Goal: Unclear: Browse casually

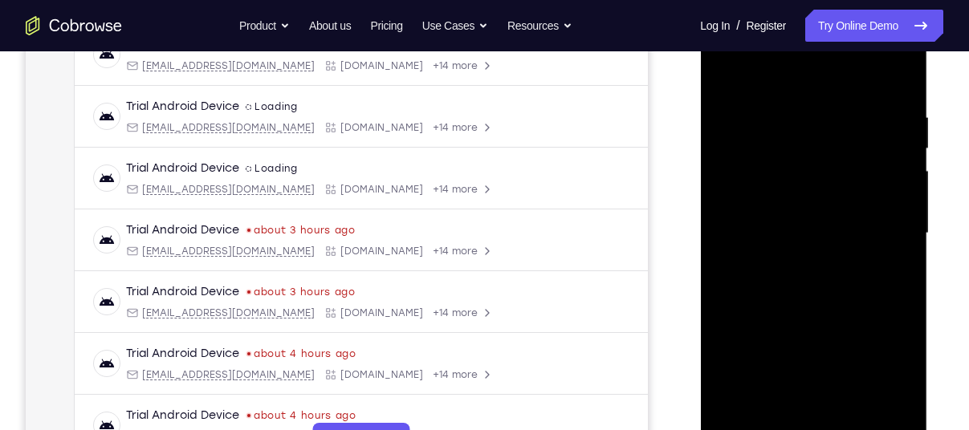
scroll to position [332, 0]
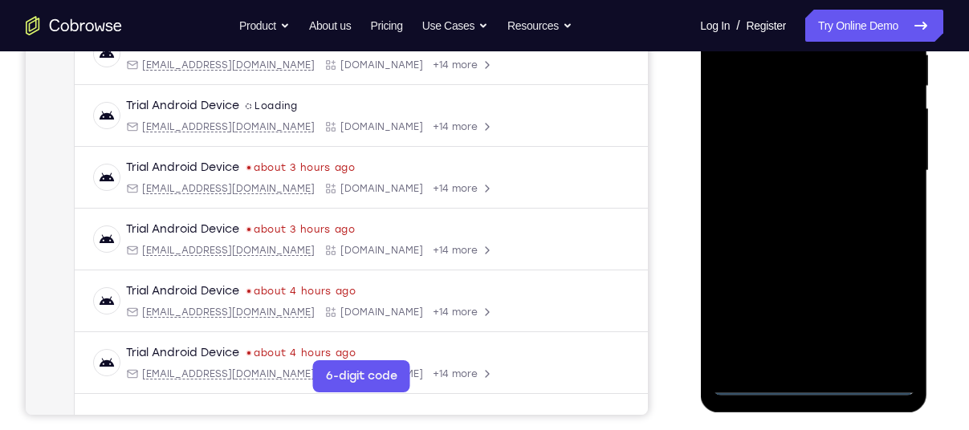
click at [813, 380] on div at bounding box center [813, 171] width 202 height 450
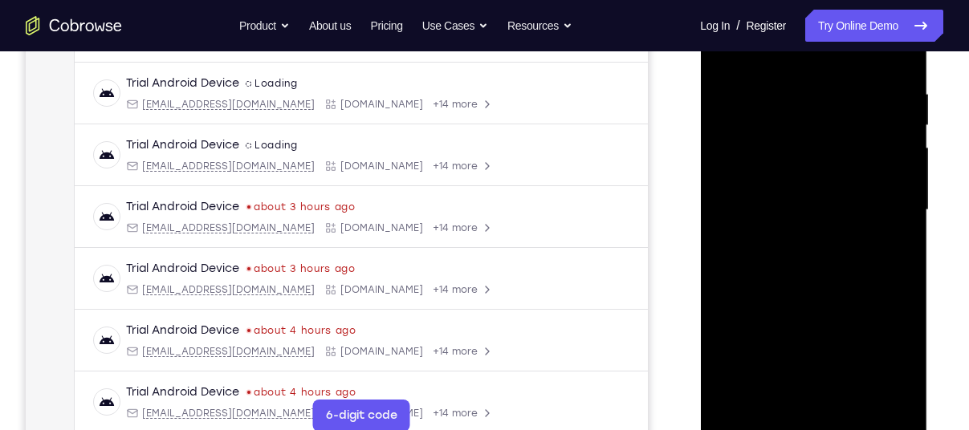
scroll to position [291, 0]
click at [894, 361] on div at bounding box center [813, 212] width 202 height 450
click at [768, 56] on div at bounding box center [813, 212] width 202 height 450
click at [883, 204] on div at bounding box center [813, 212] width 202 height 450
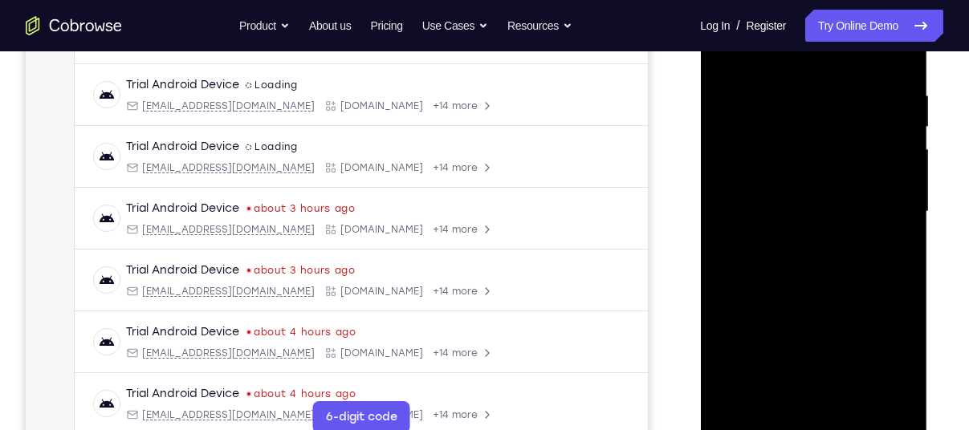
click at [797, 240] on div at bounding box center [813, 212] width 202 height 450
click at [764, 190] on div at bounding box center [813, 212] width 202 height 450
click at [771, 174] on div at bounding box center [813, 212] width 202 height 450
click at [780, 216] on div at bounding box center [813, 212] width 202 height 450
click at [809, 256] on div at bounding box center [813, 212] width 202 height 450
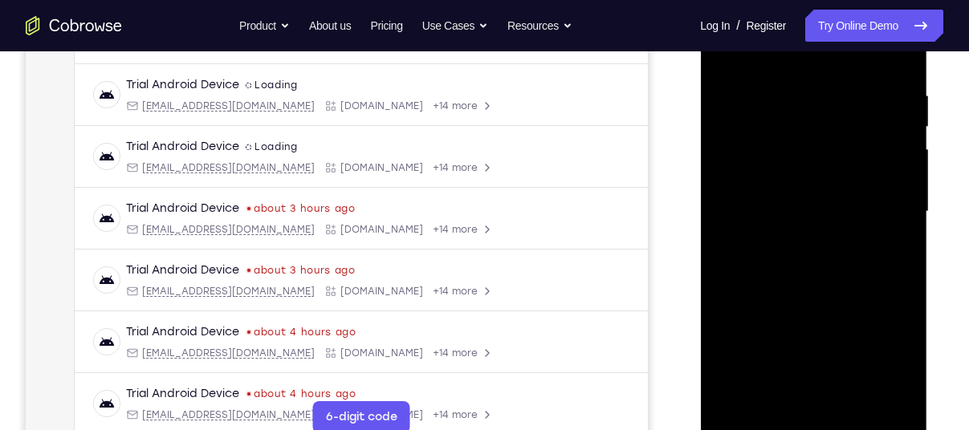
click at [812, 258] on div at bounding box center [813, 212] width 202 height 450
click at [825, 267] on div at bounding box center [813, 212] width 202 height 450
click at [826, 251] on div at bounding box center [813, 212] width 202 height 450
click at [820, 263] on div at bounding box center [813, 212] width 202 height 450
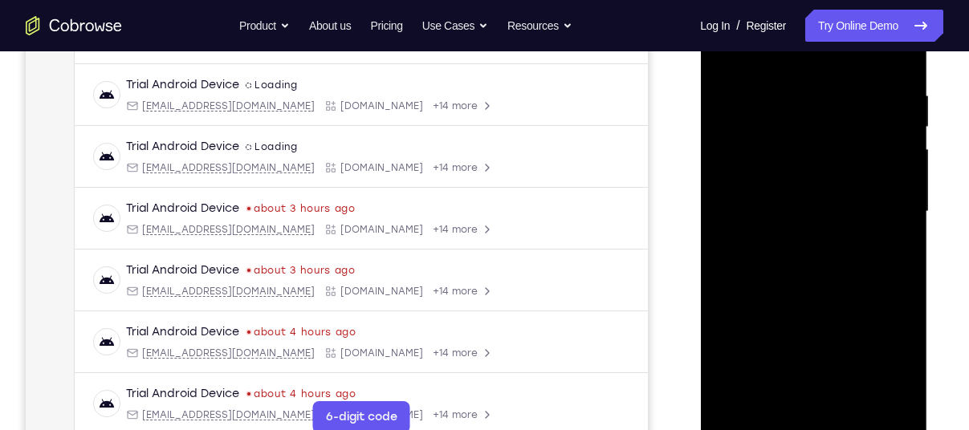
click at [825, 285] on div at bounding box center [813, 212] width 202 height 450
click at [899, 52] on div at bounding box center [813, 212] width 202 height 450
click at [803, 94] on div at bounding box center [813, 212] width 202 height 450
click at [754, 423] on div at bounding box center [813, 212] width 202 height 450
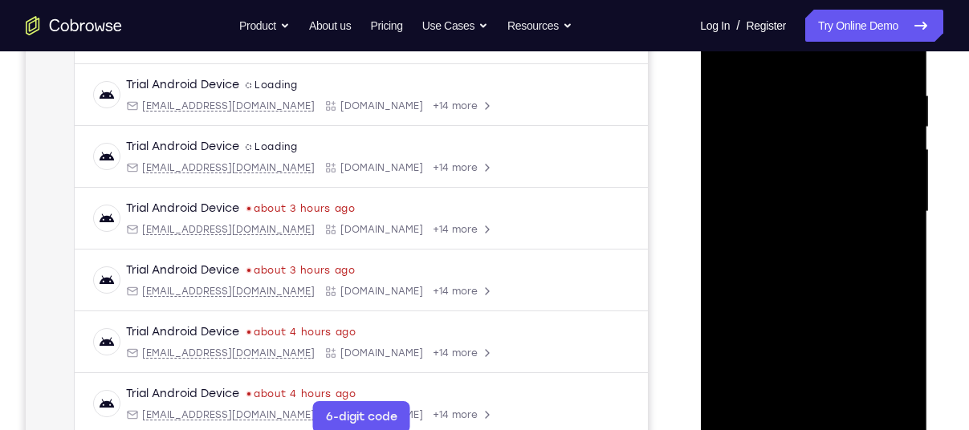
click at [754, 423] on div at bounding box center [813, 212] width 202 height 450
click at [740, 81] on div at bounding box center [813, 212] width 202 height 450
drag, startPoint x: 828, startPoint y: 308, endPoint x: 815, endPoint y: 249, distance: 60.8
click at [815, 249] on div at bounding box center [813, 212] width 202 height 450
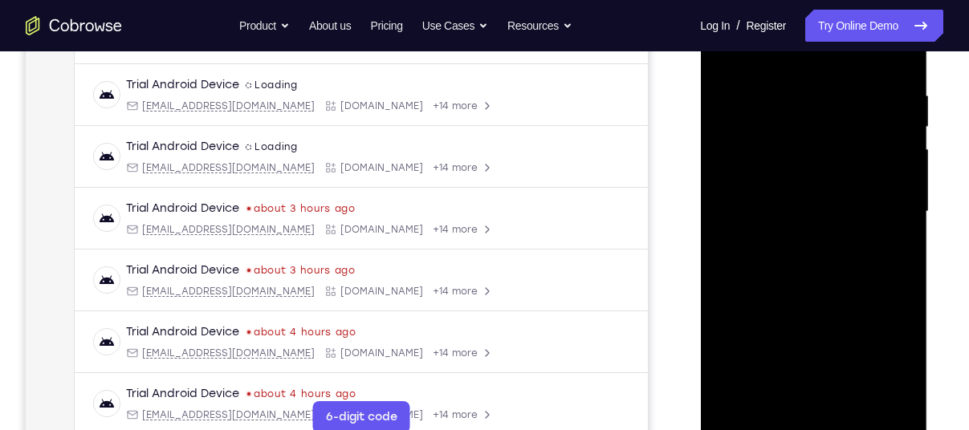
click at [793, 88] on div at bounding box center [813, 212] width 202 height 450
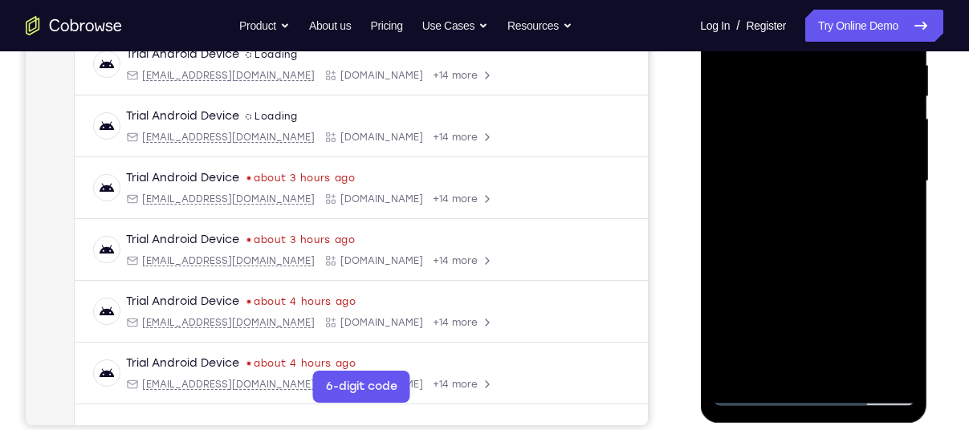
scroll to position [323, 0]
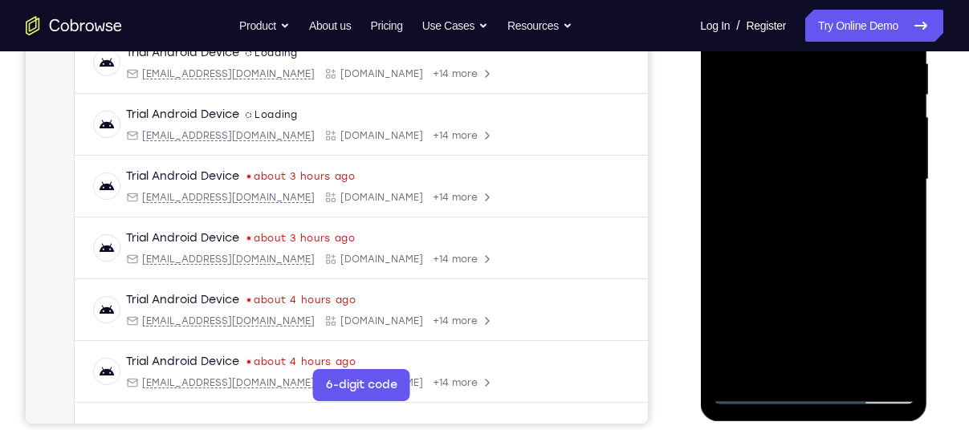
click at [900, 369] on div at bounding box center [813, 180] width 202 height 450
click at [880, 367] on div at bounding box center [813, 180] width 202 height 450
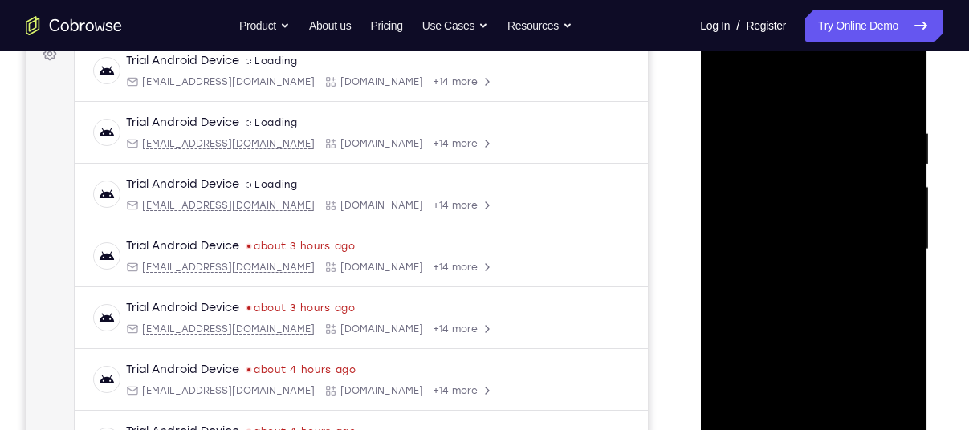
scroll to position [247, 0]
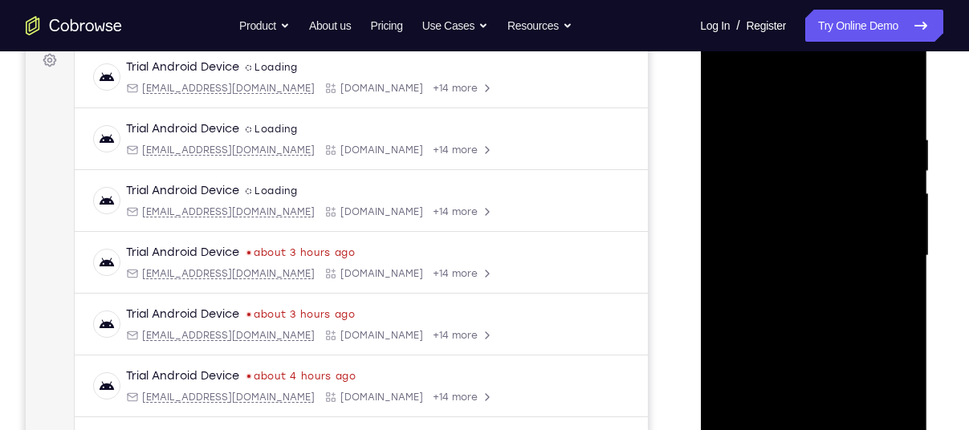
click at [897, 99] on div at bounding box center [813, 256] width 202 height 450
click at [841, 140] on div at bounding box center [813, 256] width 202 height 450
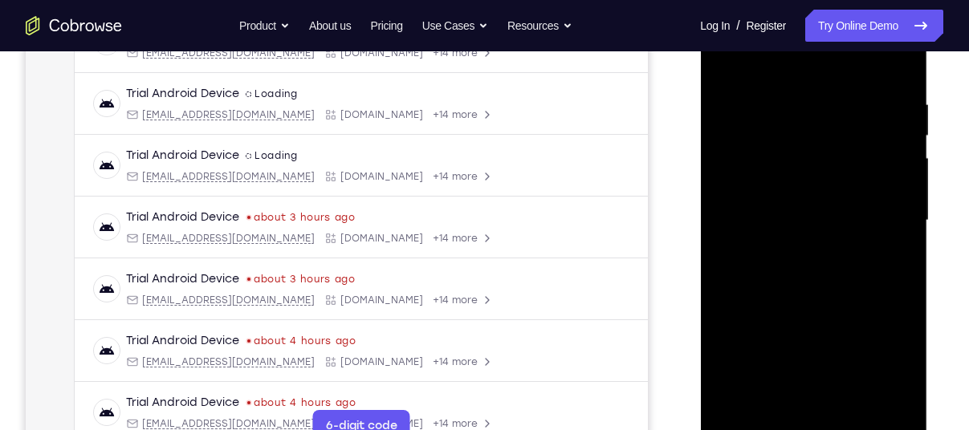
click at [858, 406] on div at bounding box center [813, 221] width 202 height 450
click at [821, 308] on div at bounding box center [813, 221] width 202 height 450
click at [793, 225] on div at bounding box center [813, 221] width 202 height 450
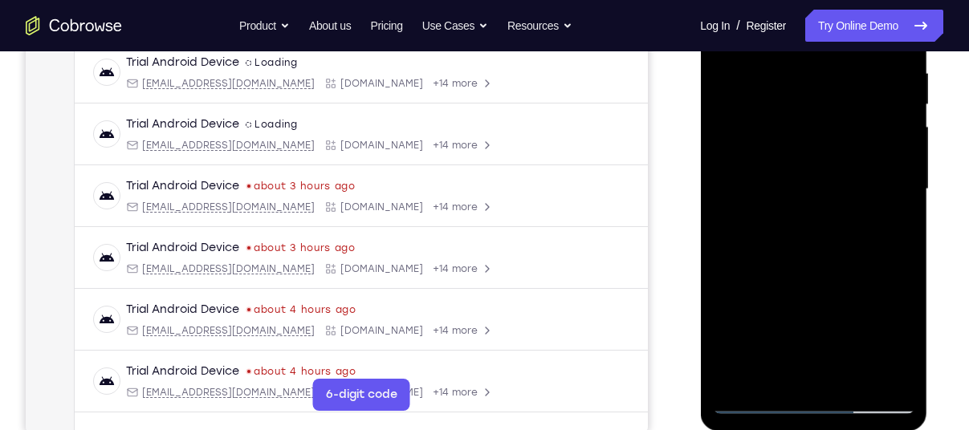
scroll to position [316, 0]
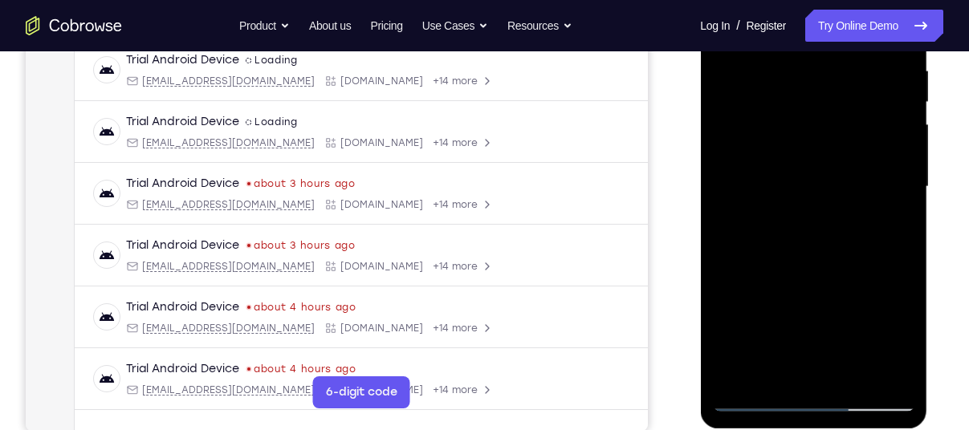
click at [902, 334] on div at bounding box center [813, 187] width 202 height 450
click at [907, 337] on div at bounding box center [813, 187] width 202 height 450
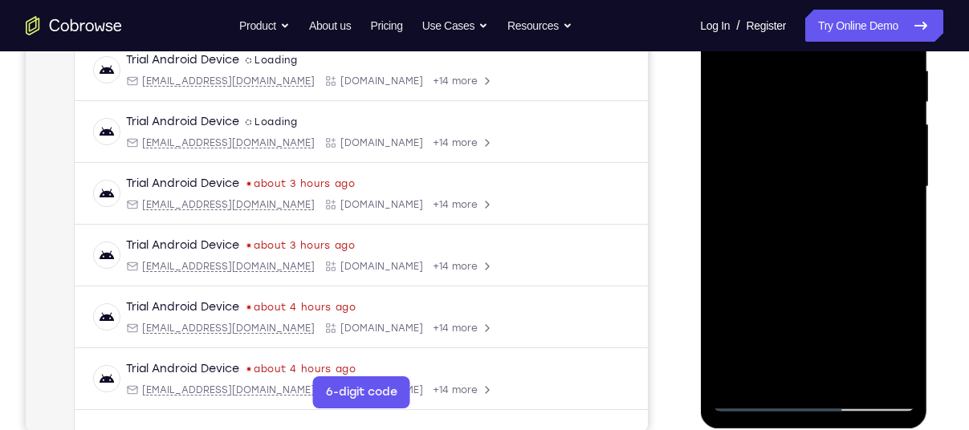
click at [907, 337] on div at bounding box center [813, 187] width 202 height 450
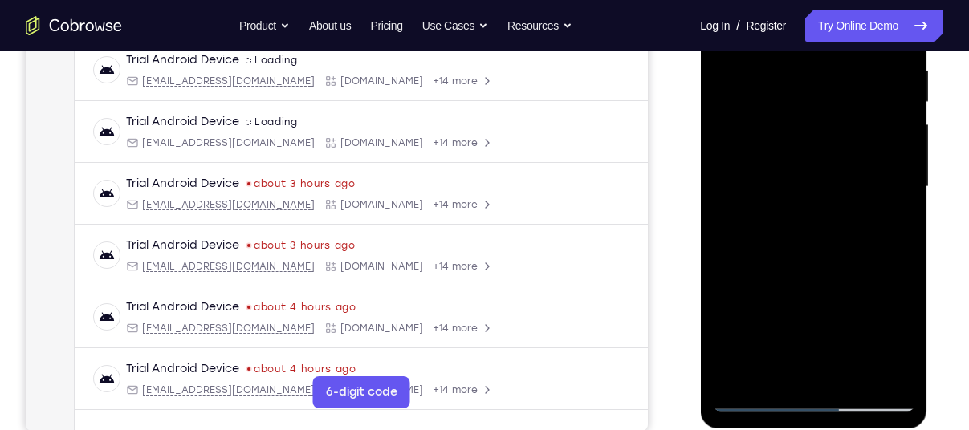
click at [889, 224] on div at bounding box center [813, 187] width 202 height 450
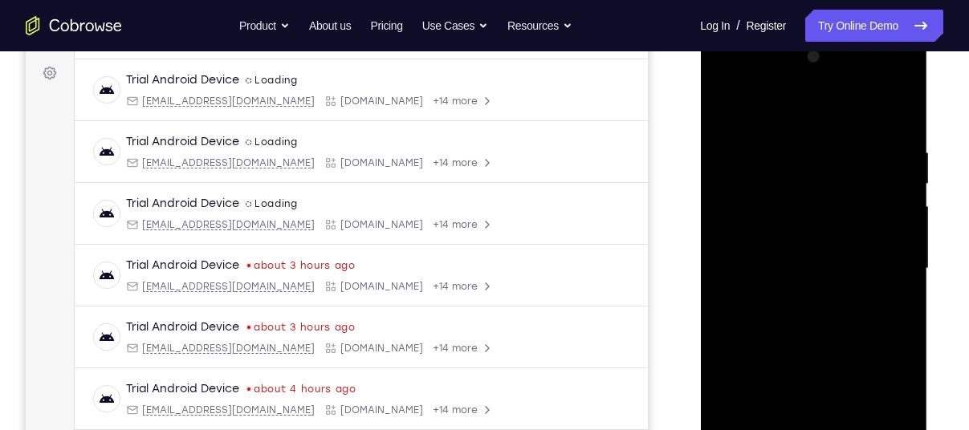
scroll to position [233, 0]
click at [899, 422] on div at bounding box center [813, 270] width 202 height 450
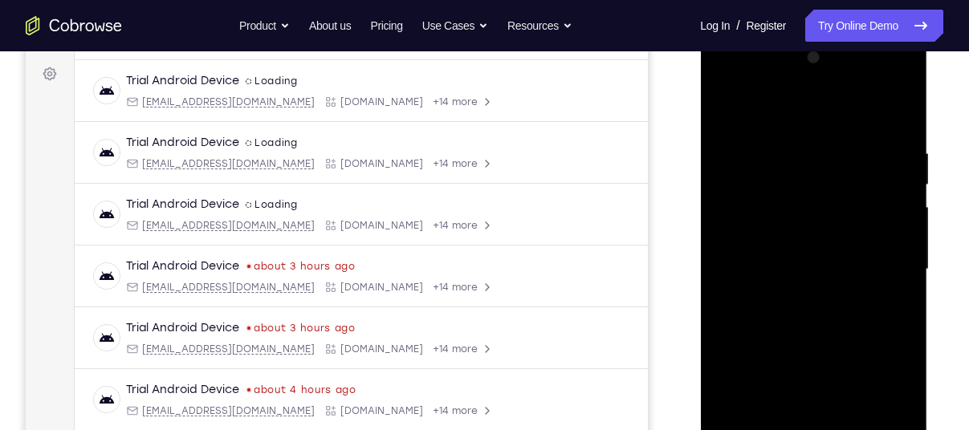
click at [899, 422] on div at bounding box center [813, 270] width 202 height 450
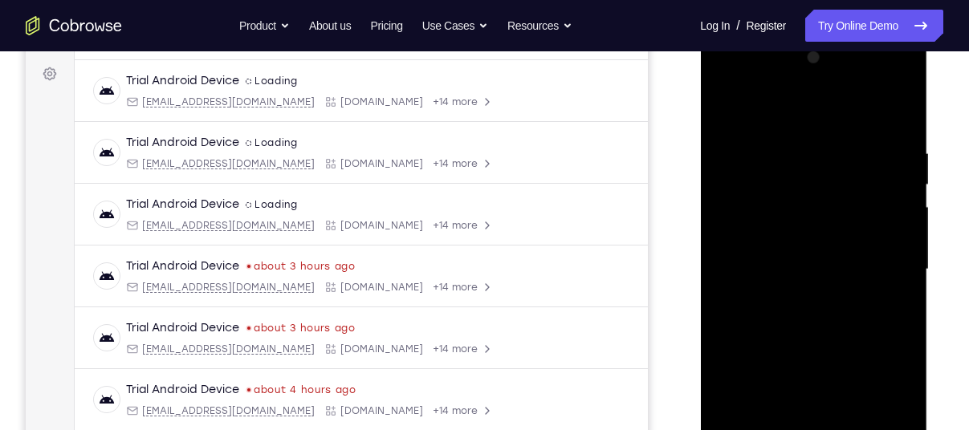
click at [899, 422] on div at bounding box center [813, 270] width 202 height 450
click at [730, 108] on div at bounding box center [813, 270] width 202 height 450
click at [798, 312] on div at bounding box center [813, 270] width 202 height 450
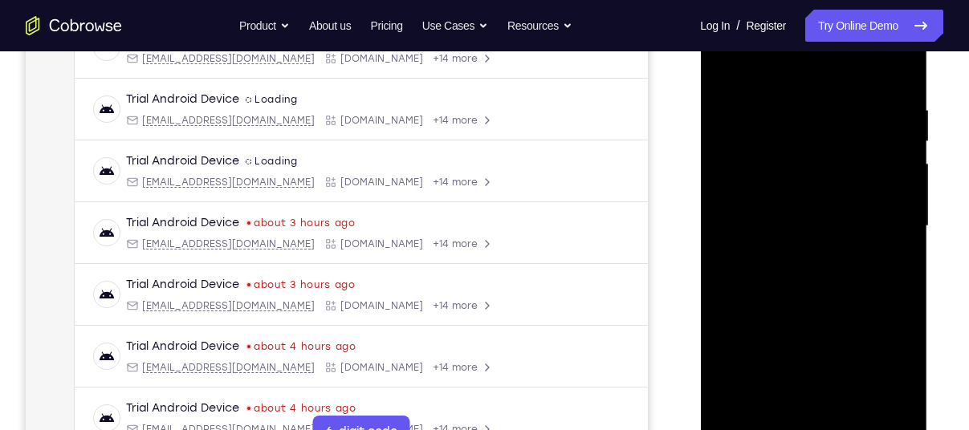
scroll to position [323, 0]
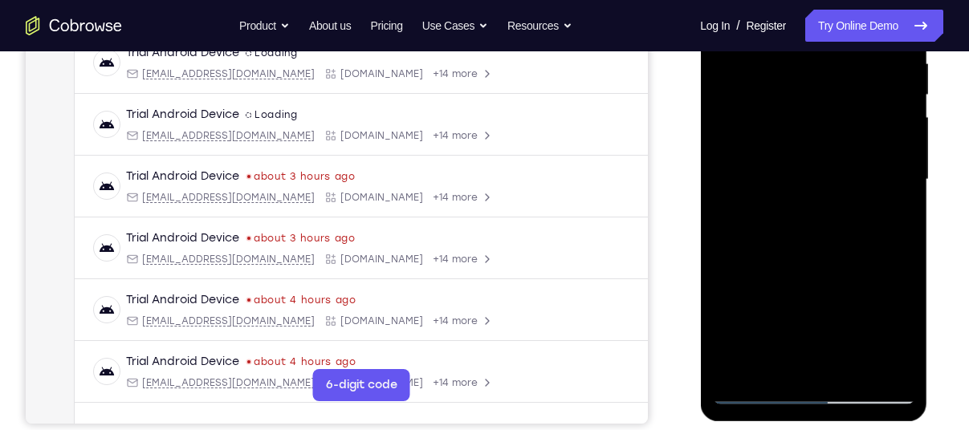
click at [801, 361] on div at bounding box center [813, 180] width 202 height 450
click at [899, 328] on div at bounding box center [813, 180] width 202 height 450
click at [771, 362] on div at bounding box center [813, 180] width 202 height 450
click at [879, 271] on div at bounding box center [813, 180] width 202 height 450
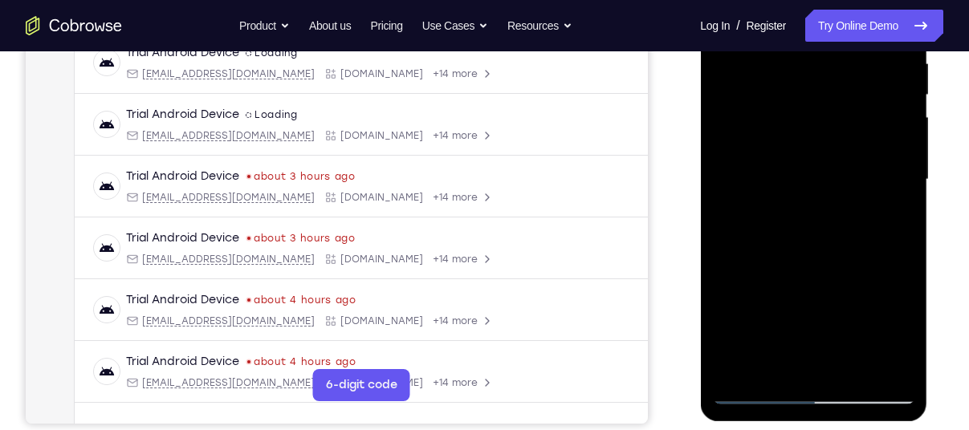
click at [879, 271] on div at bounding box center [813, 180] width 202 height 450
click at [884, 206] on div at bounding box center [813, 180] width 202 height 450
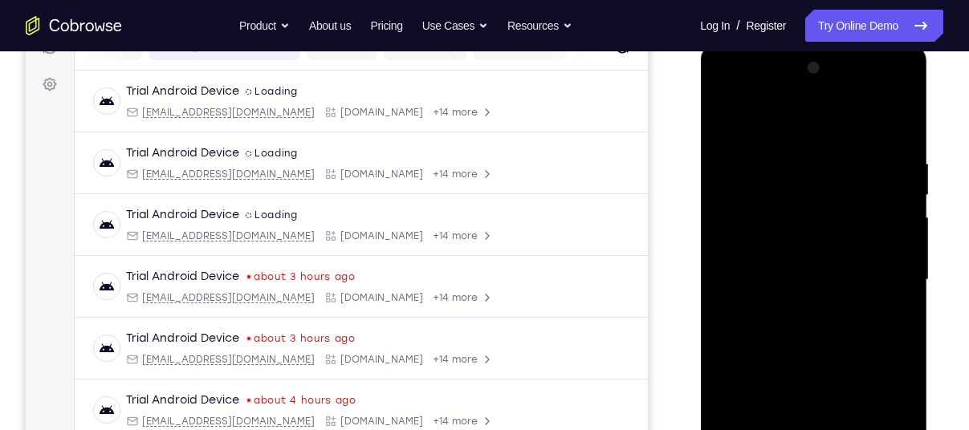
scroll to position [222, 0]
click at [723, 121] on div at bounding box center [813, 281] width 202 height 450
click at [797, 132] on div at bounding box center [813, 281] width 202 height 450
click at [732, 118] on div at bounding box center [813, 281] width 202 height 450
drag, startPoint x: 805, startPoint y: 202, endPoint x: 781, endPoint y: 288, distance: 90.2
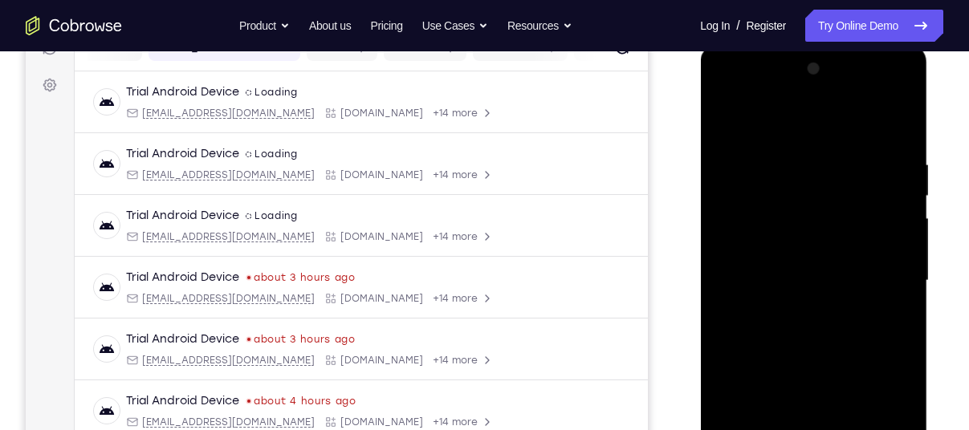
click at [781, 288] on div at bounding box center [813, 281] width 202 height 450
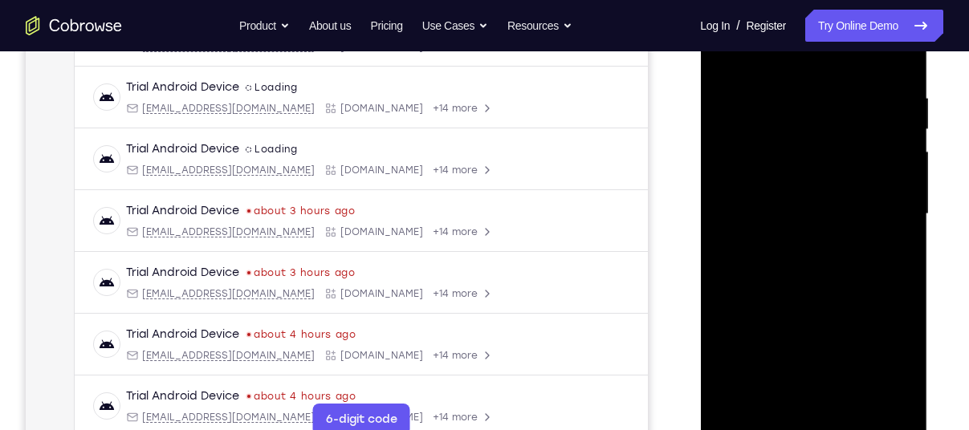
scroll to position [287, 0]
